Goal: Information Seeking & Learning: Learn about a topic

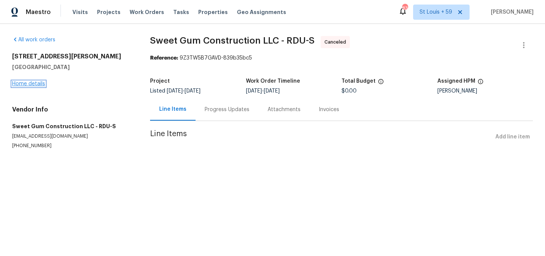
click at [36, 83] on link "Home details" at bounding box center [28, 83] width 33 height 5
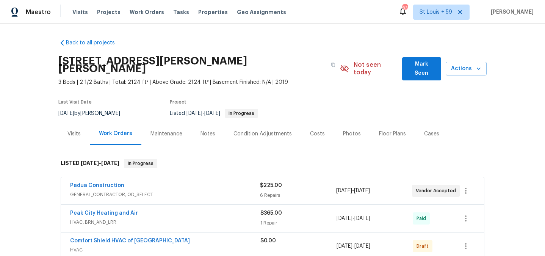
scroll to position [85, 0]
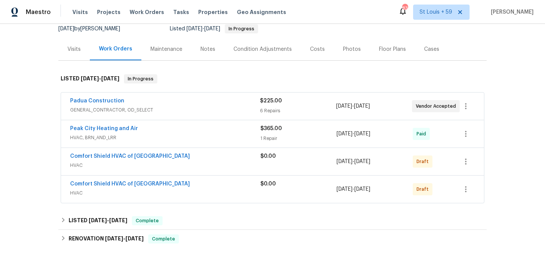
click at [173, 106] on span "GENERAL_CONTRACTOR, OD_SELECT" at bounding box center [165, 110] width 190 height 8
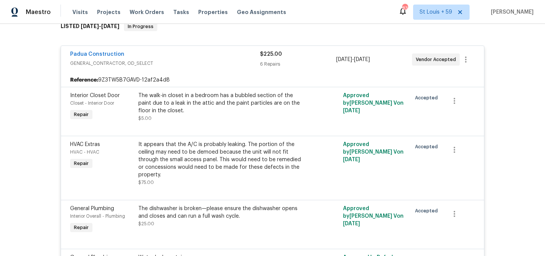
scroll to position [124, 0]
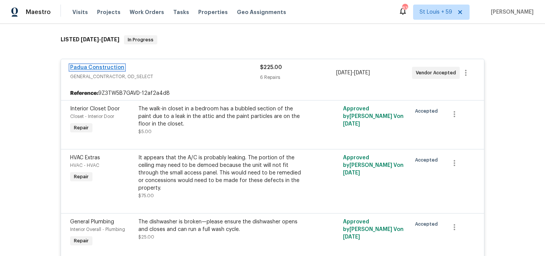
click at [105, 65] on link "Padua Construction" at bounding box center [97, 67] width 54 height 5
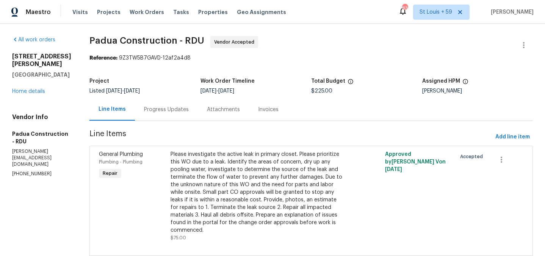
click at [160, 115] on div "Progress Updates" at bounding box center [166, 109] width 63 height 22
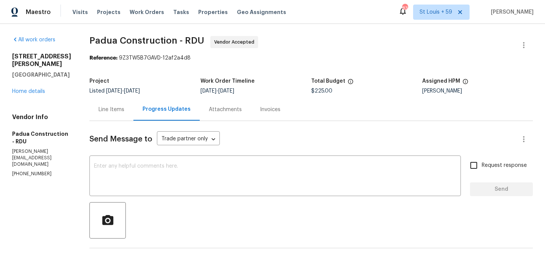
click at [108, 110] on div "Line Items" at bounding box center [112, 110] width 26 height 8
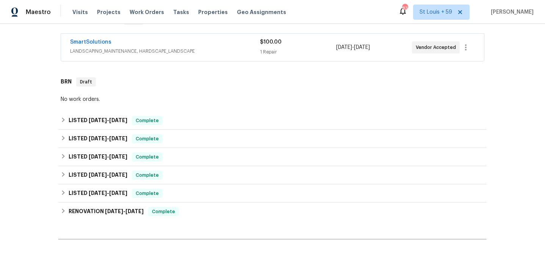
scroll to position [217, 0]
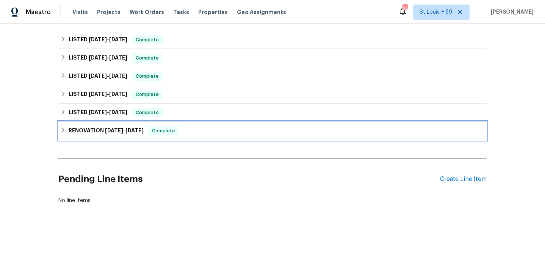
click at [102, 132] on h6 "RENOVATION 12/11/24 - 12/20/24" at bounding box center [106, 130] width 75 height 9
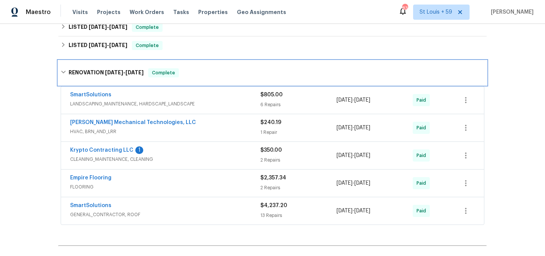
scroll to position [299, 0]
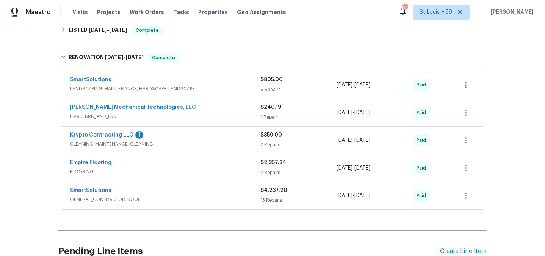
click at [179, 77] on div "SmartSolutions" at bounding box center [165, 80] width 190 height 9
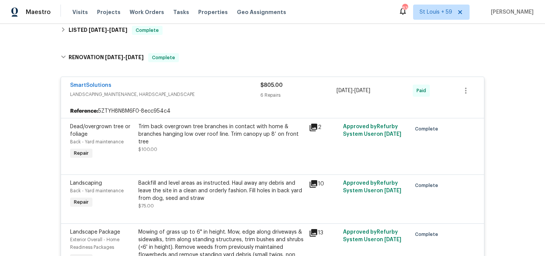
scroll to position [317, 0]
